Goal: Register for event/course

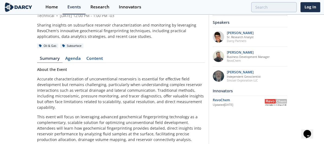
scroll to position [6, 0]
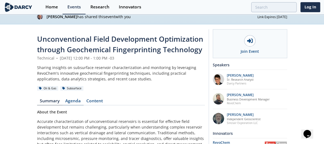
click at [71, 101] on link "Agenda" at bounding box center [72, 102] width 21 height 6
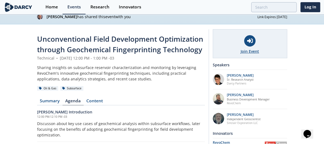
click at [248, 39] on icon at bounding box center [250, 41] width 6 height 6
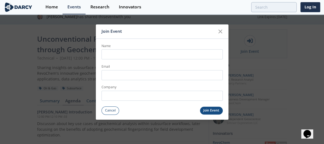
click at [118, 54] on input "Name" at bounding box center [161, 54] width 121 height 10
type input "[PERSON_NAME]"
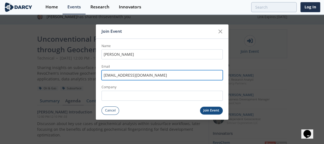
type input "[EMAIL_ADDRESS][DOMAIN_NAME]"
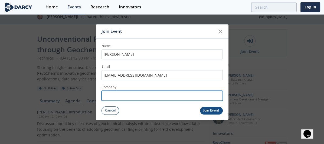
click at [109, 92] on input "Company" at bounding box center [161, 96] width 121 height 10
type input "Pan American Energy"
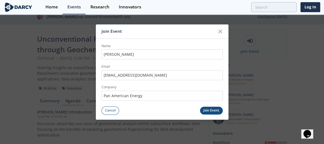
click at [208, 109] on button "Join Event" at bounding box center [211, 110] width 23 height 8
